Goal: Task Accomplishment & Management: Manage account settings

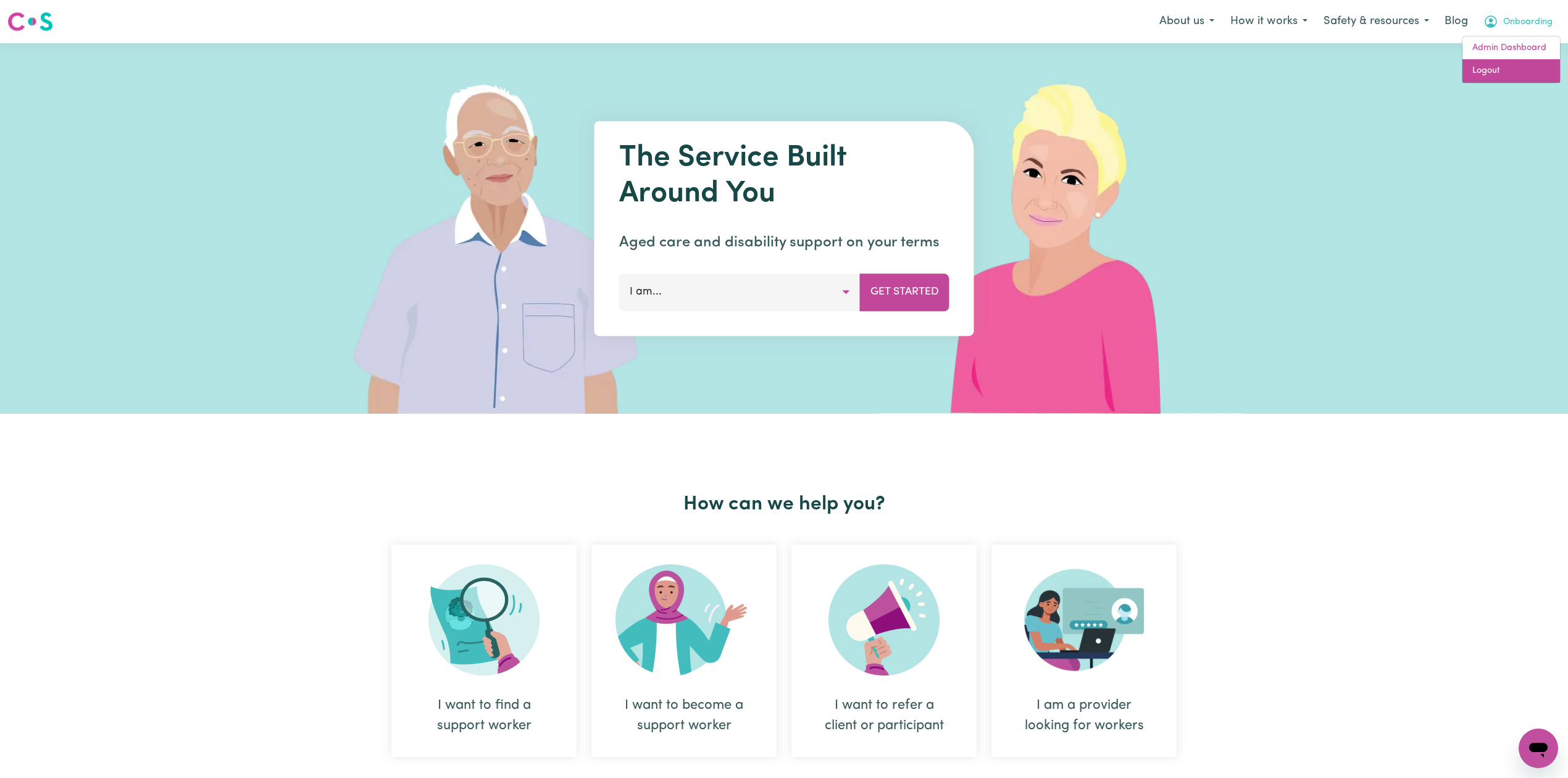
click at [1504, 77] on link "Logout" at bounding box center [1511, 71] width 98 height 24
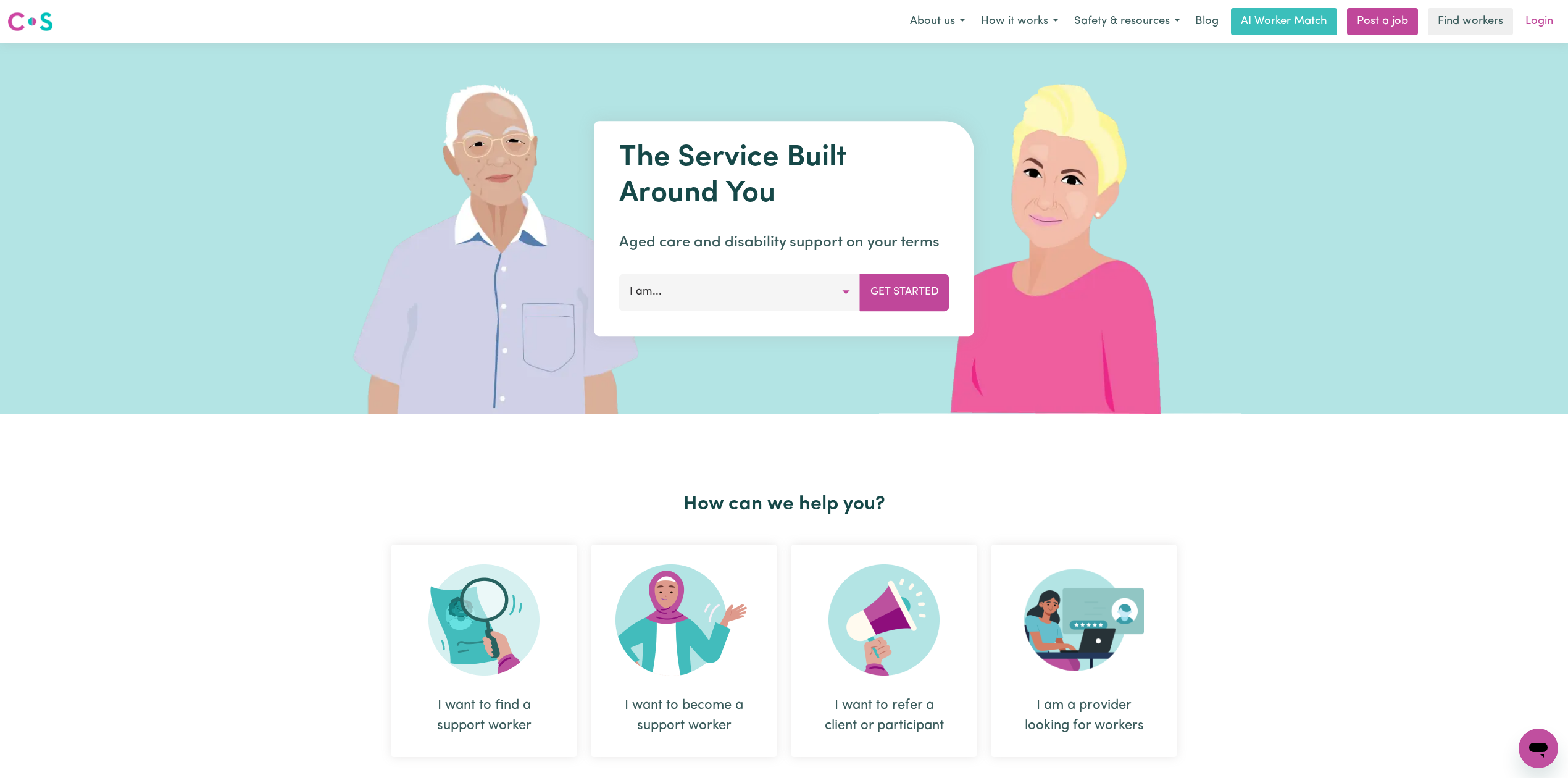
click at [1549, 21] on link "Login" at bounding box center [1539, 22] width 42 height 27
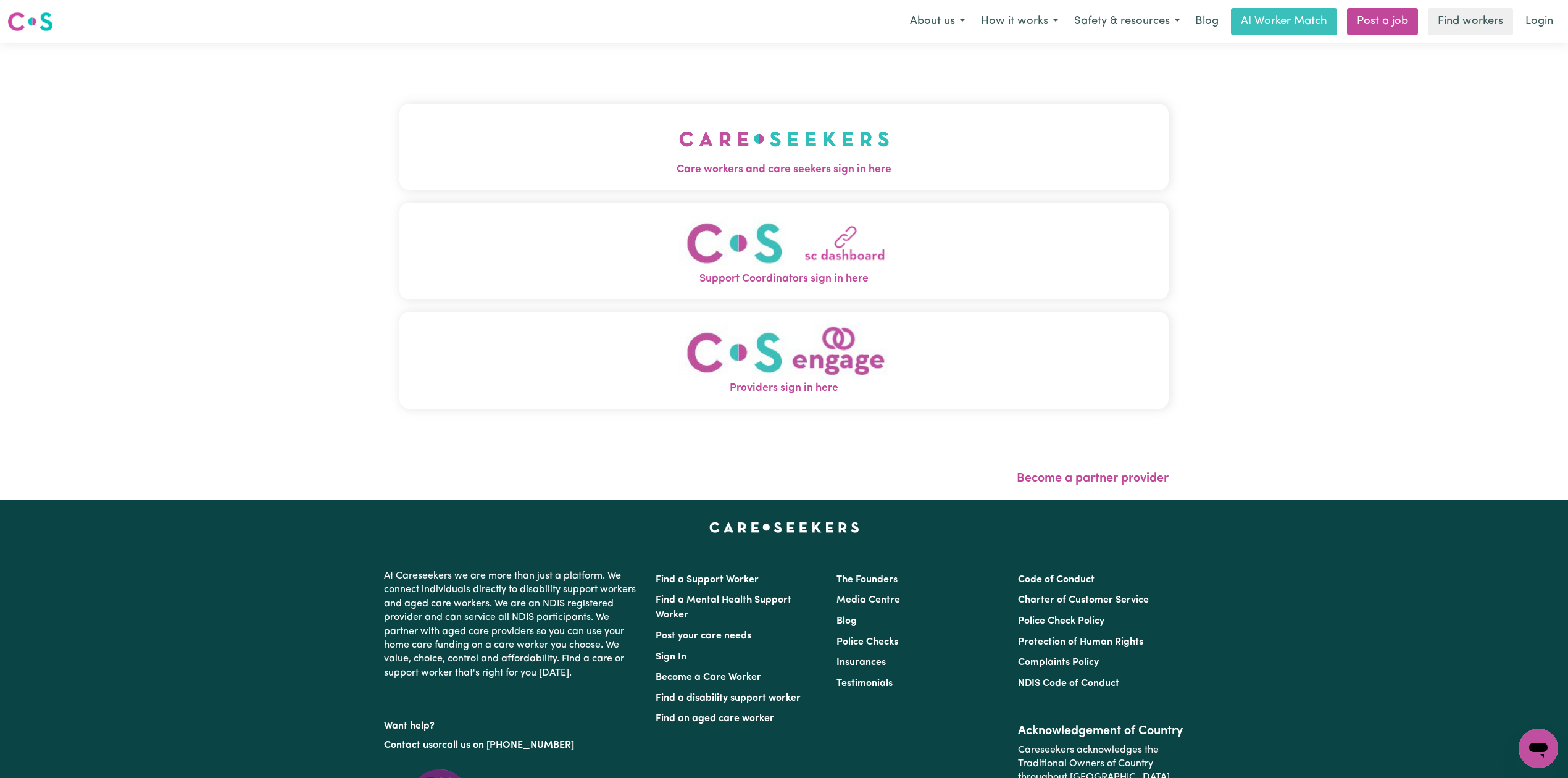
click at [679, 160] on img "Care workers and care seekers sign in here" at bounding box center [784, 139] width 210 height 46
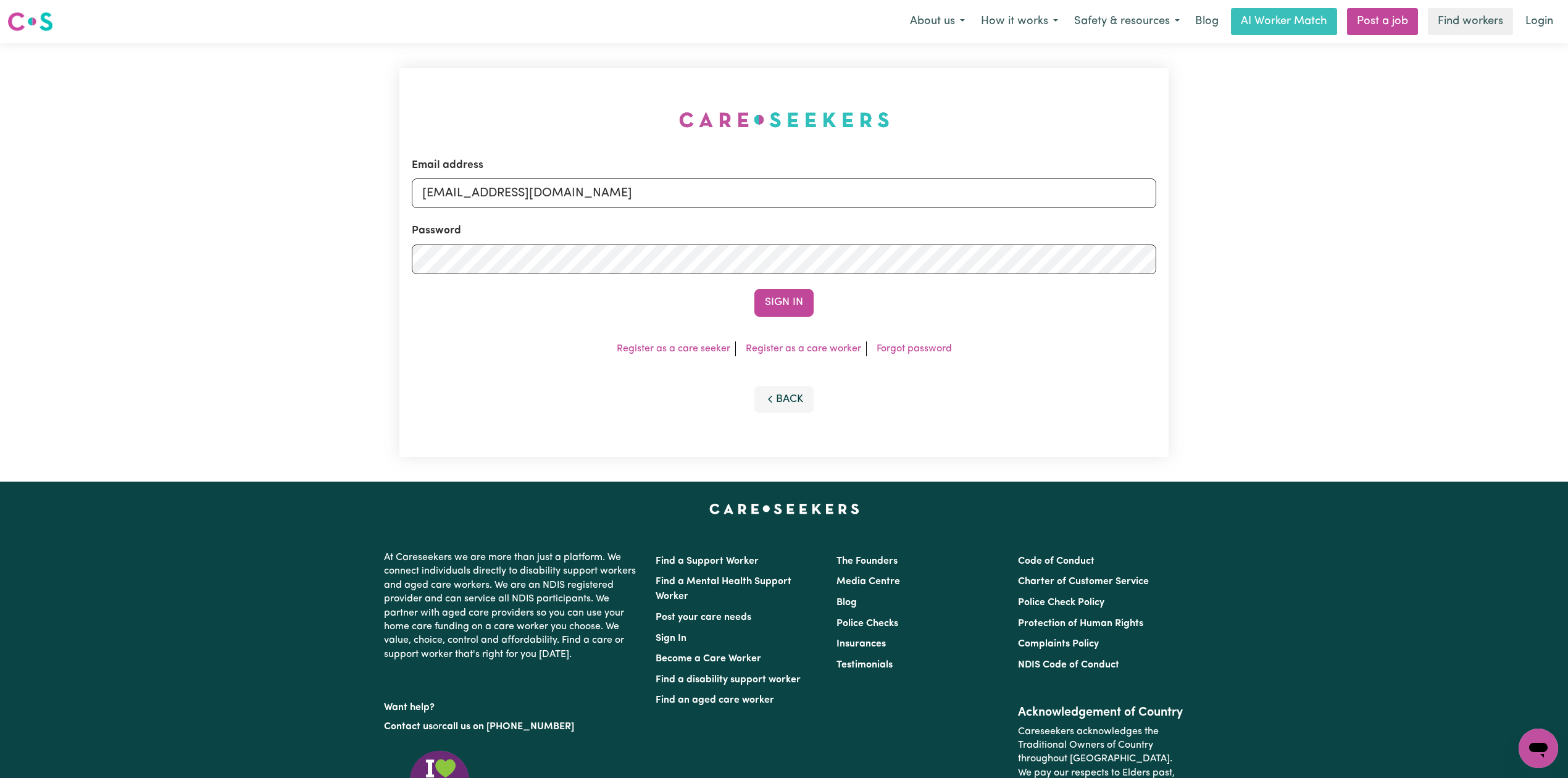
click at [612, 209] on form "Email address [EMAIL_ADDRESS][DOMAIN_NAME] Password Sign In" at bounding box center [784, 237] width 744 height 159
click at [619, 179] on input "[EMAIL_ADDRESS][DOMAIN_NAME]" at bounding box center [784, 193] width 744 height 30
drag, startPoint x: 485, startPoint y: 193, endPoint x: 980, endPoint y: 193, distance: 495.0
click at [980, 193] on input "Superuser~[EMAIL_ADDRESS][DOMAIN_NAME]" at bounding box center [784, 193] width 744 height 30
drag, startPoint x: 505, startPoint y: 191, endPoint x: 484, endPoint y: 191, distance: 21.0
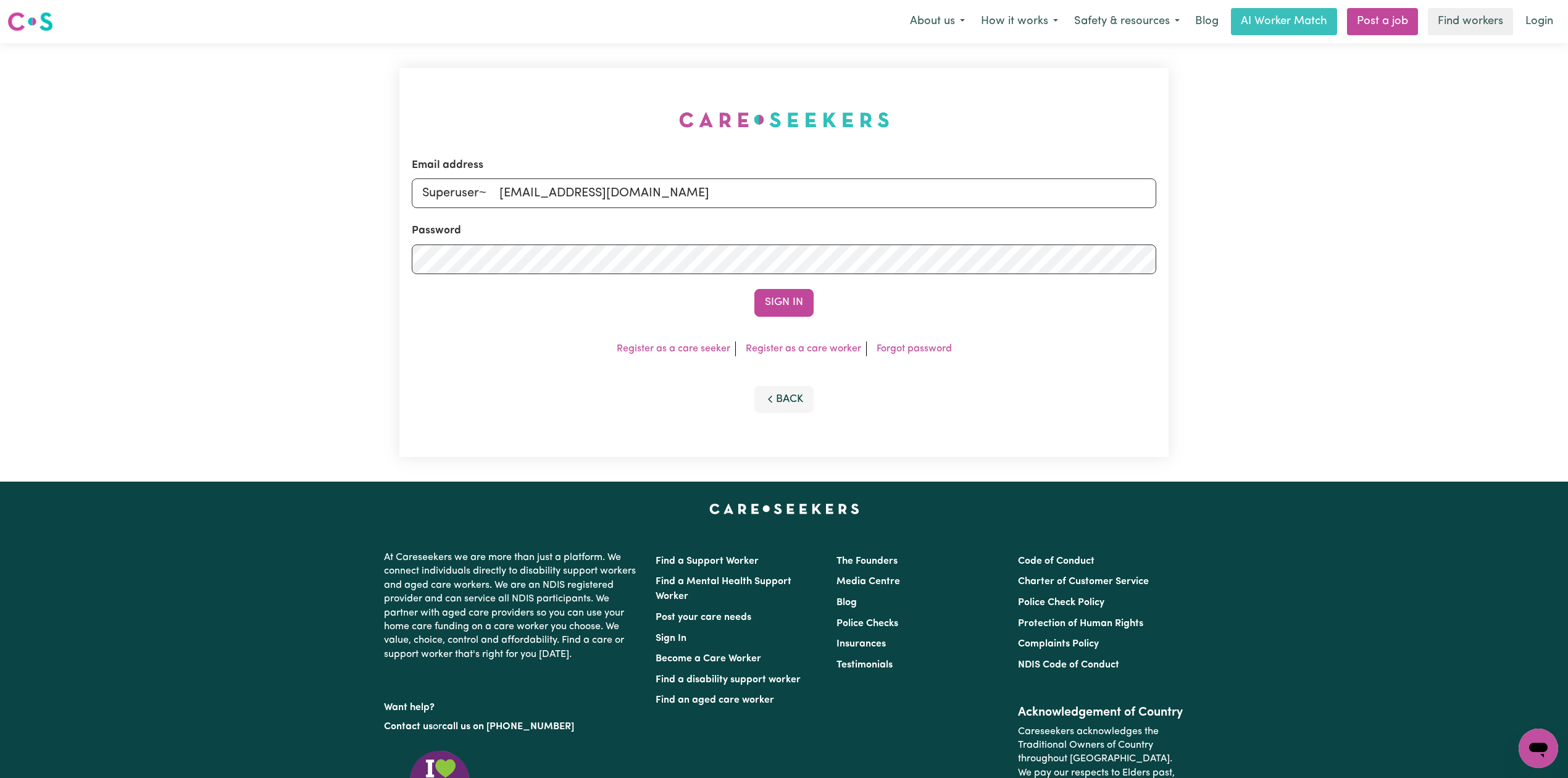
click at [484, 191] on input "Superuser~ [EMAIL_ADDRESS][DOMAIN_NAME]" at bounding box center [784, 193] width 744 height 30
type input "Superuser~[EMAIL_ADDRESS][DOMAIN_NAME]"
click at [754, 289] on button "Sign In" at bounding box center [784, 303] width 59 height 27
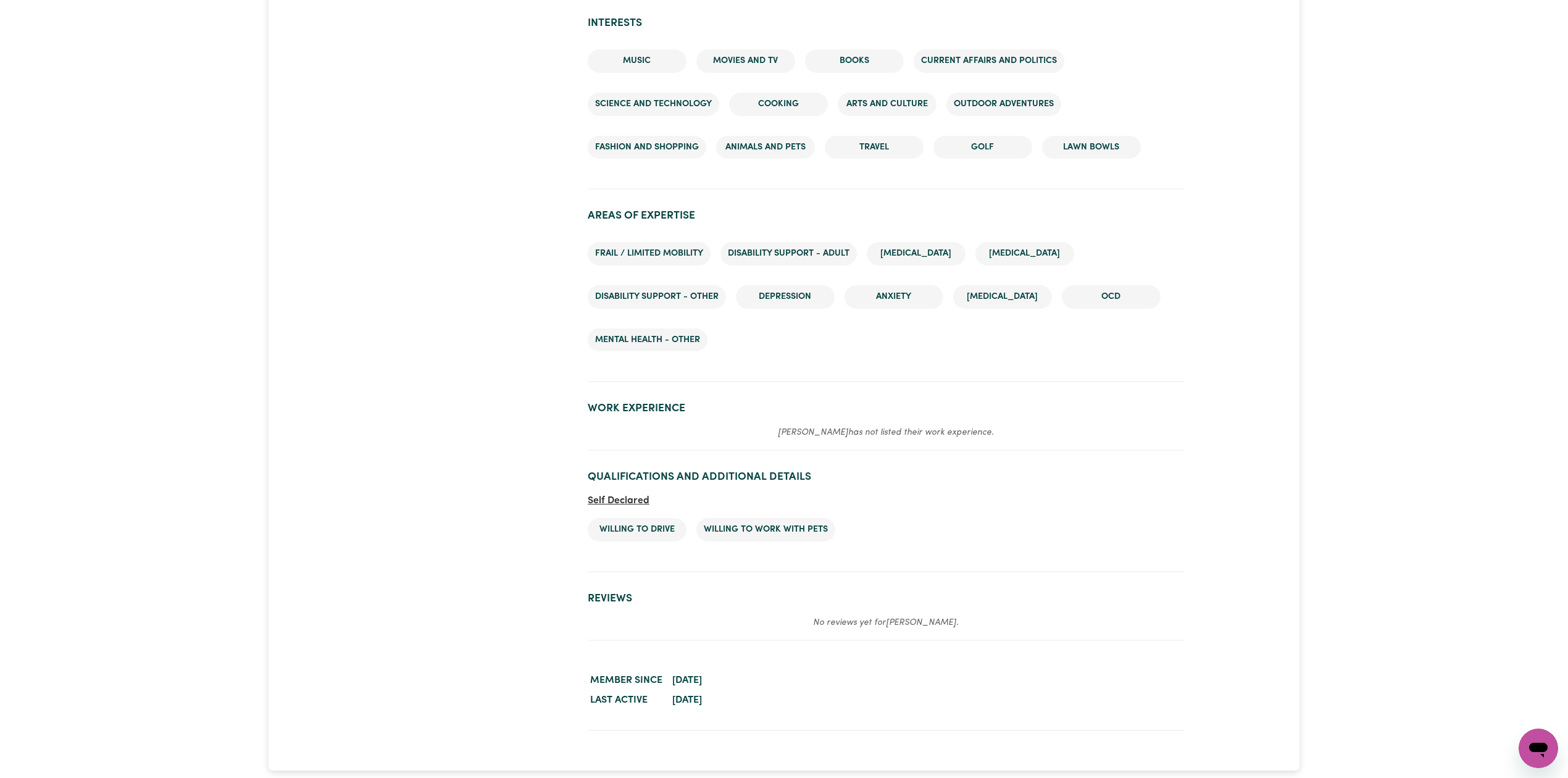
scroll to position [233, 0]
